Goal: Register for event/course

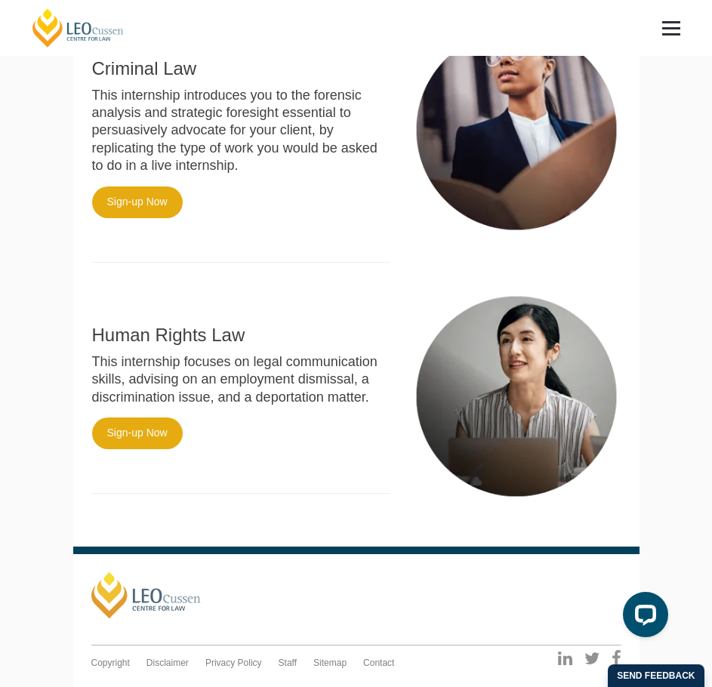
scroll to position [894, 0]
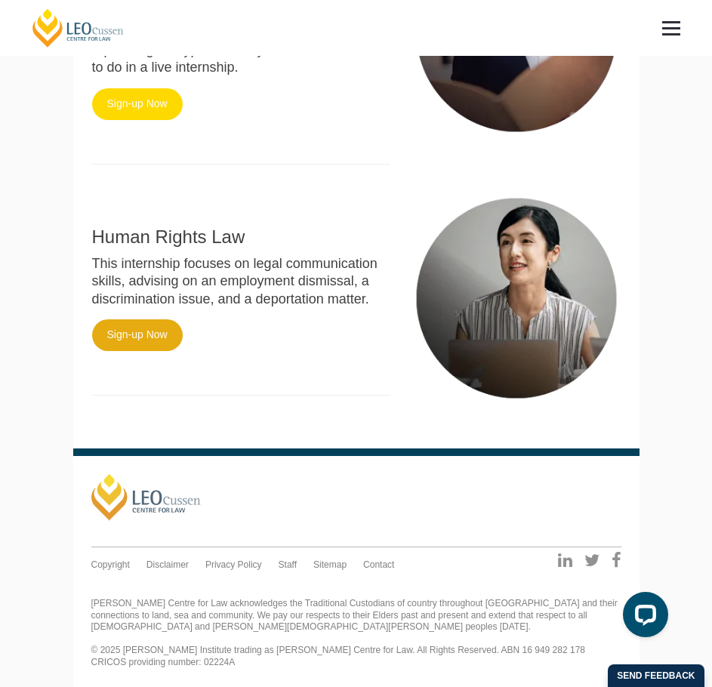
click at [140, 115] on link "Sign-up Now" at bounding box center [137, 104] width 91 height 32
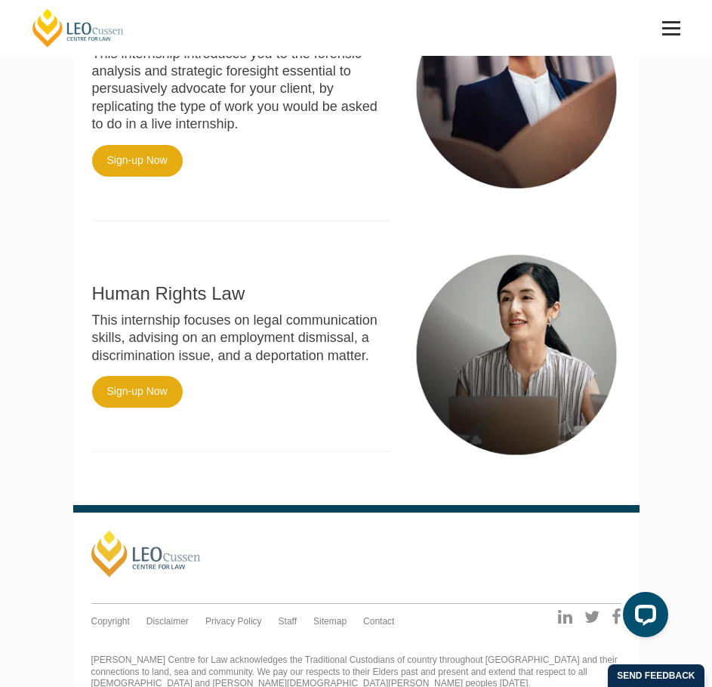
scroll to position [743, 0]
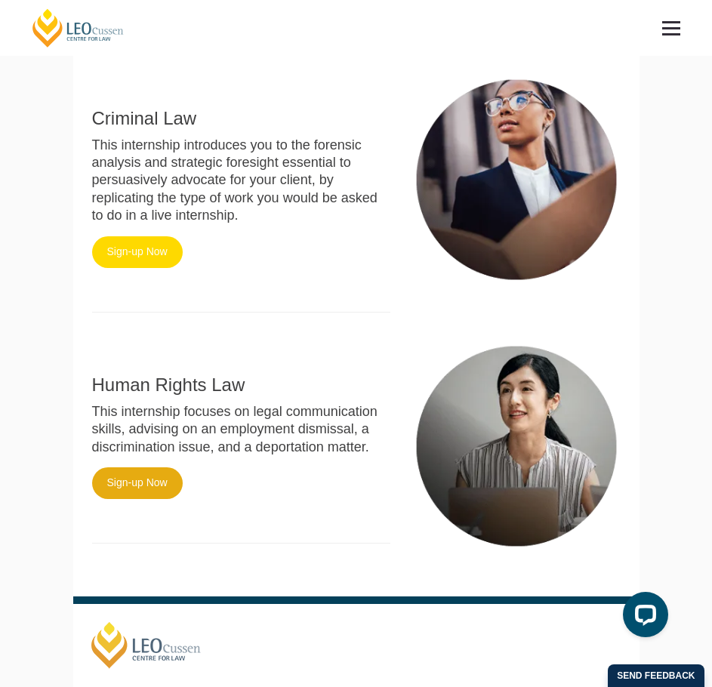
click at [159, 242] on link "Sign-up Now" at bounding box center [137, 252] width 91 height 32
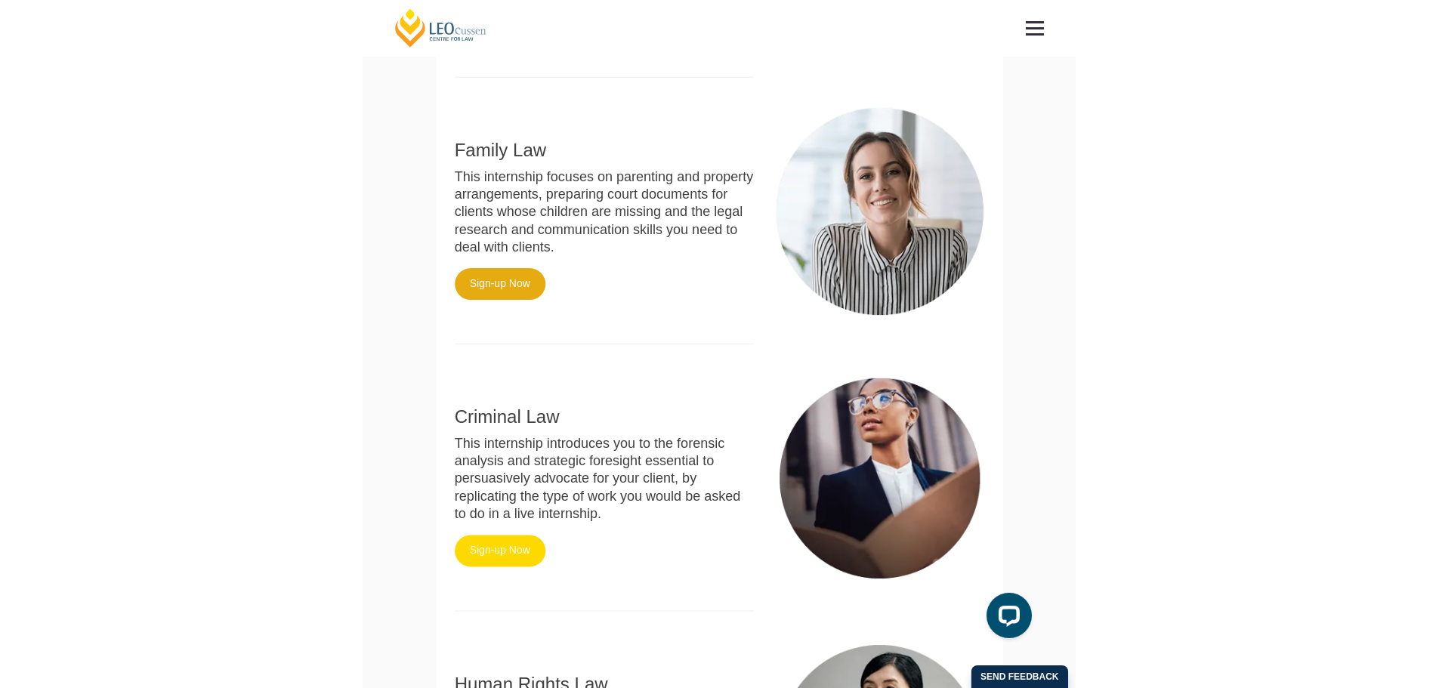
scroll to position [453, 0]
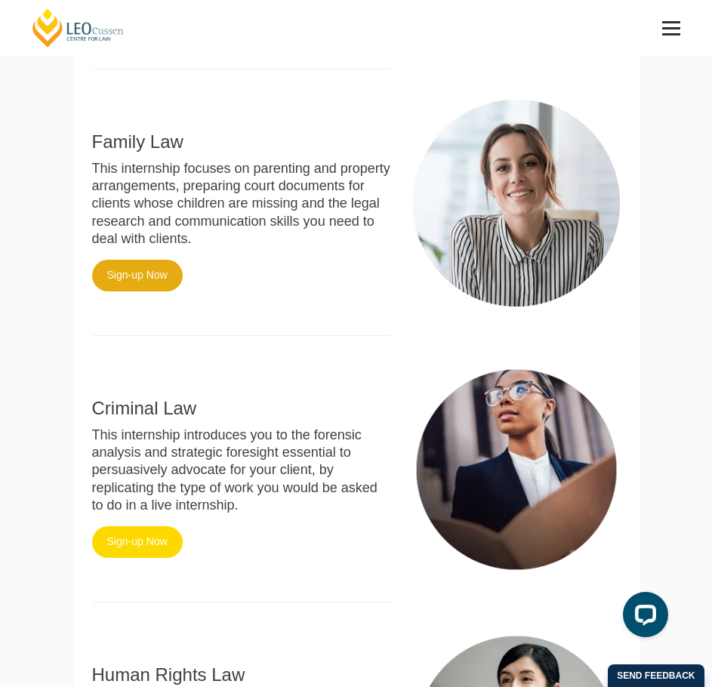
click at [137, 548] on link "Sign-up Now" at bounding box center [137, 542] width 91 height 32
